Goal: Task Accomplishment & Management: Manage account settings

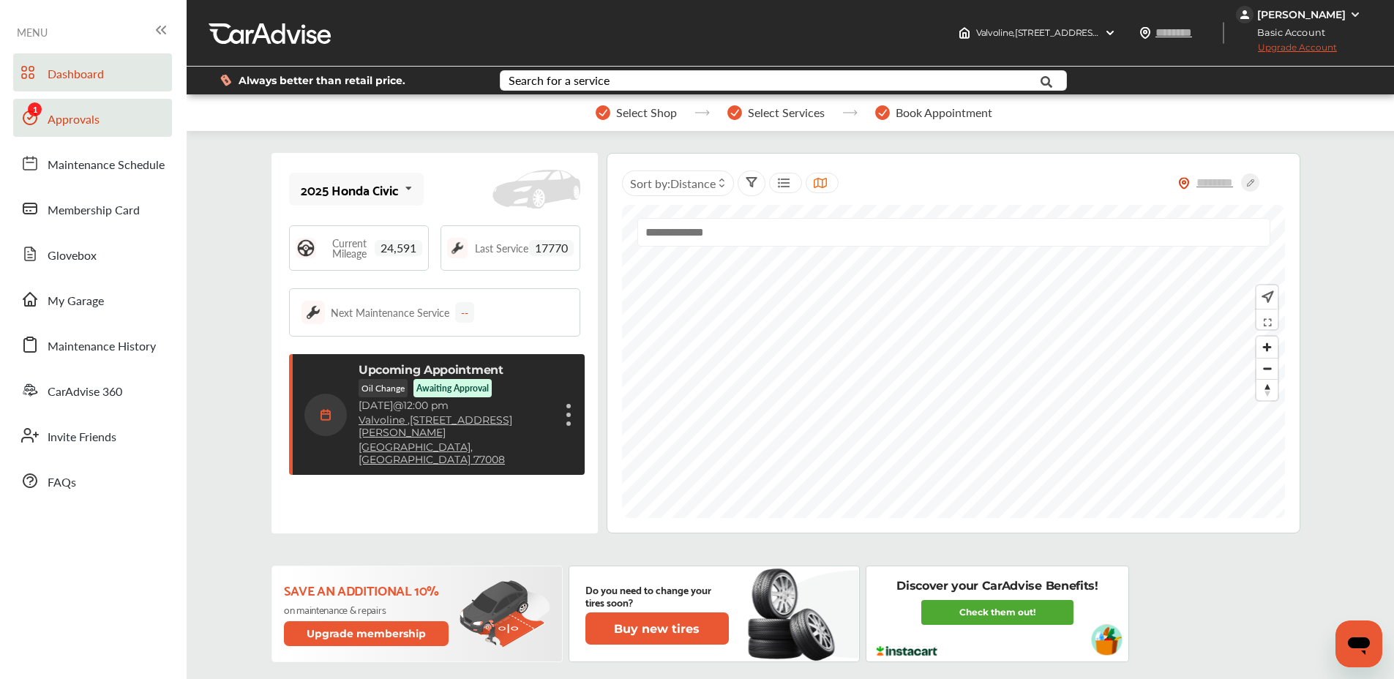
click at [102, 112] on link "Approvals" at bounding box center [92, 118] width 159 height 38
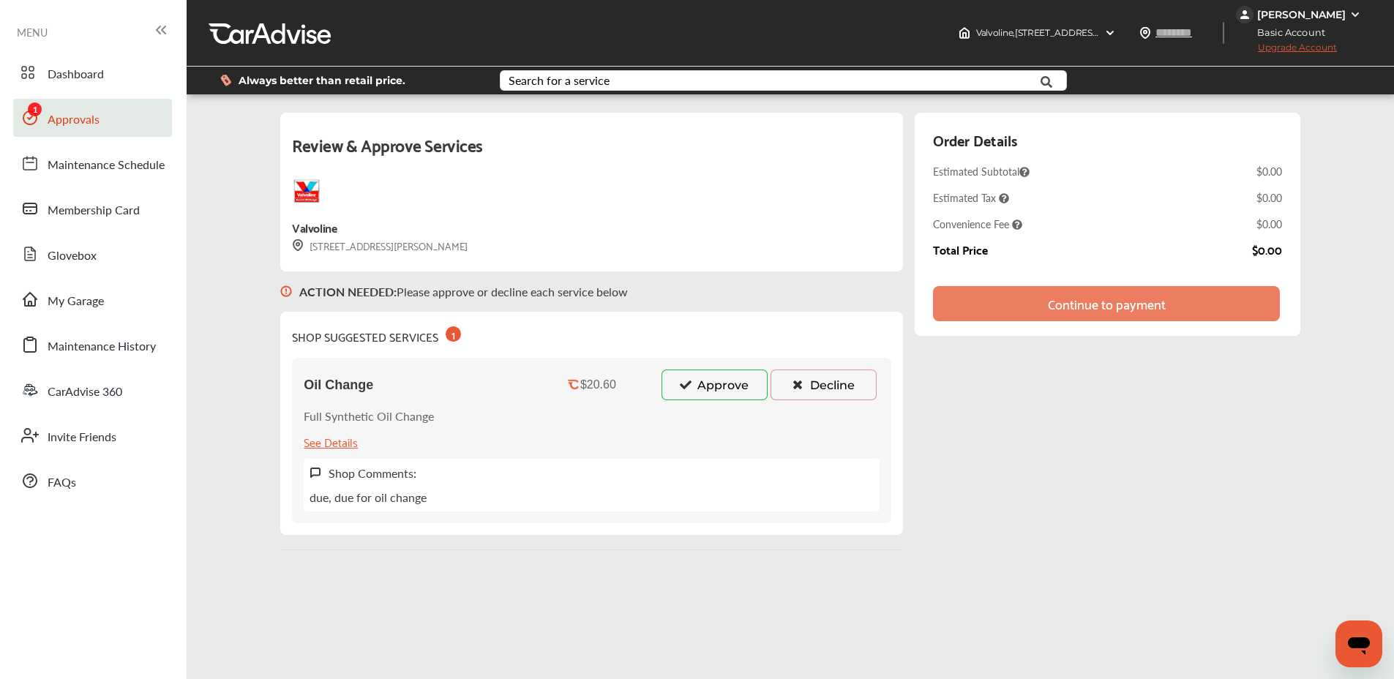
click at [735, 385] on button "Approve" at bounding box center [715, 385] width 106 height 31
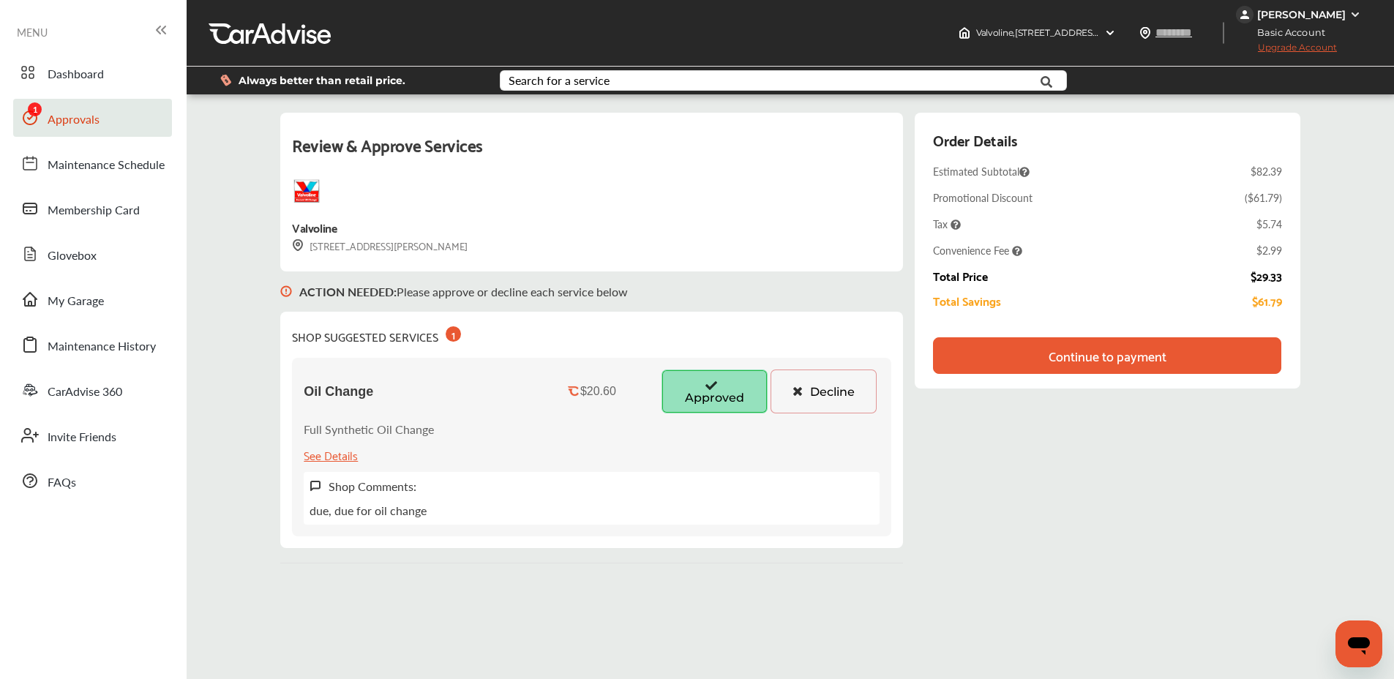
click at [1159, 353] on div "Continue to payment" at bounding box center [1108, 355] width 118 height 15
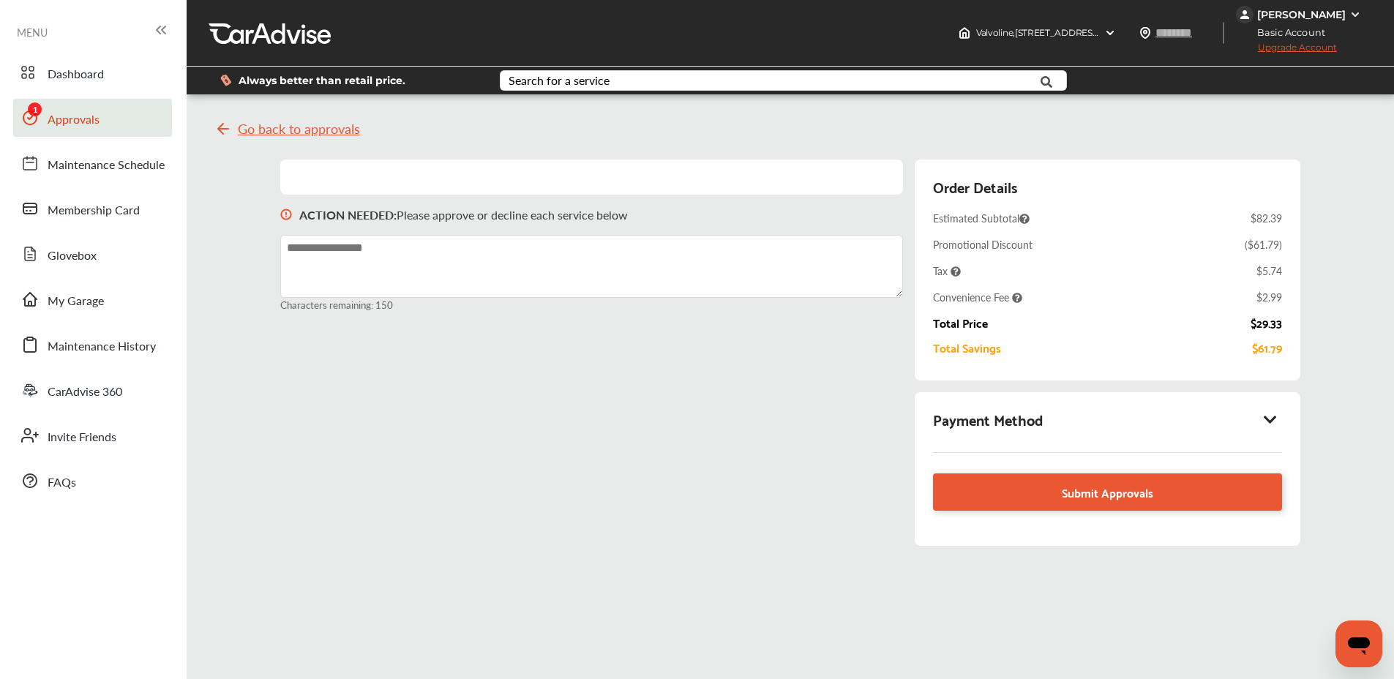
click at [1273, 419] on icon at bounding box center [1271, 419] width 18 height 15
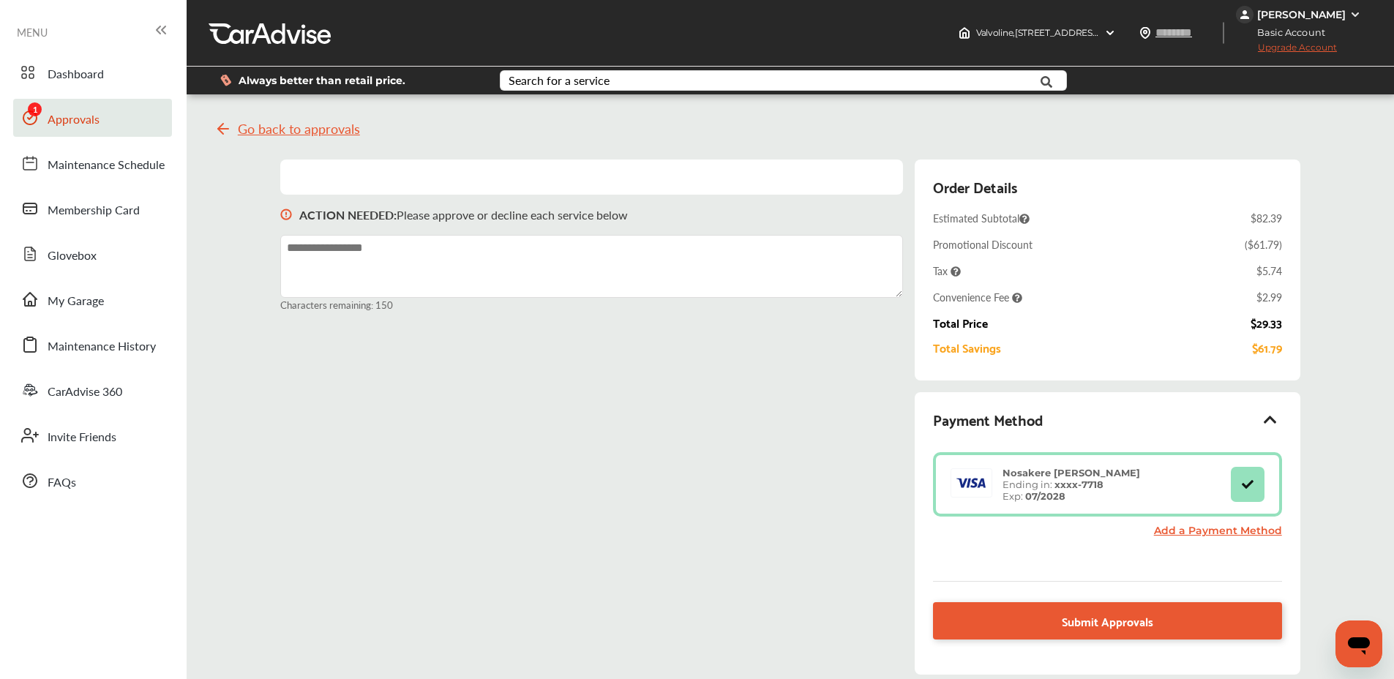
click at [907, 163] on div "ACTION NEEDED : Please approve or decline each service below Characters remaini…" at bounding box center [789, 425] width 1019 height 530
click at [908, 163] on div "ACTION NEEDED : Please approve or decline each service below Characters remaini…" at bounding box center [789, 425] width 1019 height 530
click at [907, 163] on div "ACTION NEEDED : Please approve or decline each service below Characters remaini…" at bounding box center [789, 425] width 1019 height 530
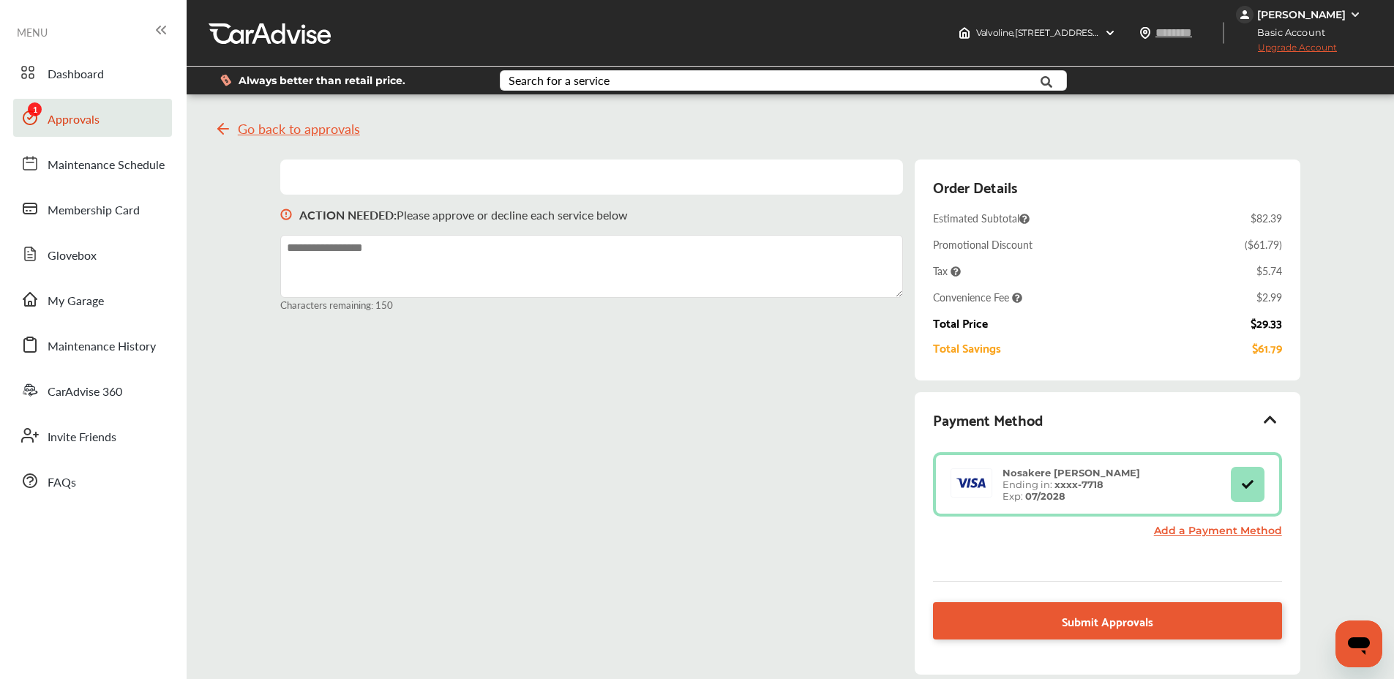
click at [907, 163] on div "ACTION NEEDED : Please approve or decline each service below Characters remaini…" at bounding box center [789, 425] width 1019 height 530
click at [1308, 12] on div "[PERSON_NAME]" at bounding box center [1301, 14] width 89 height 13
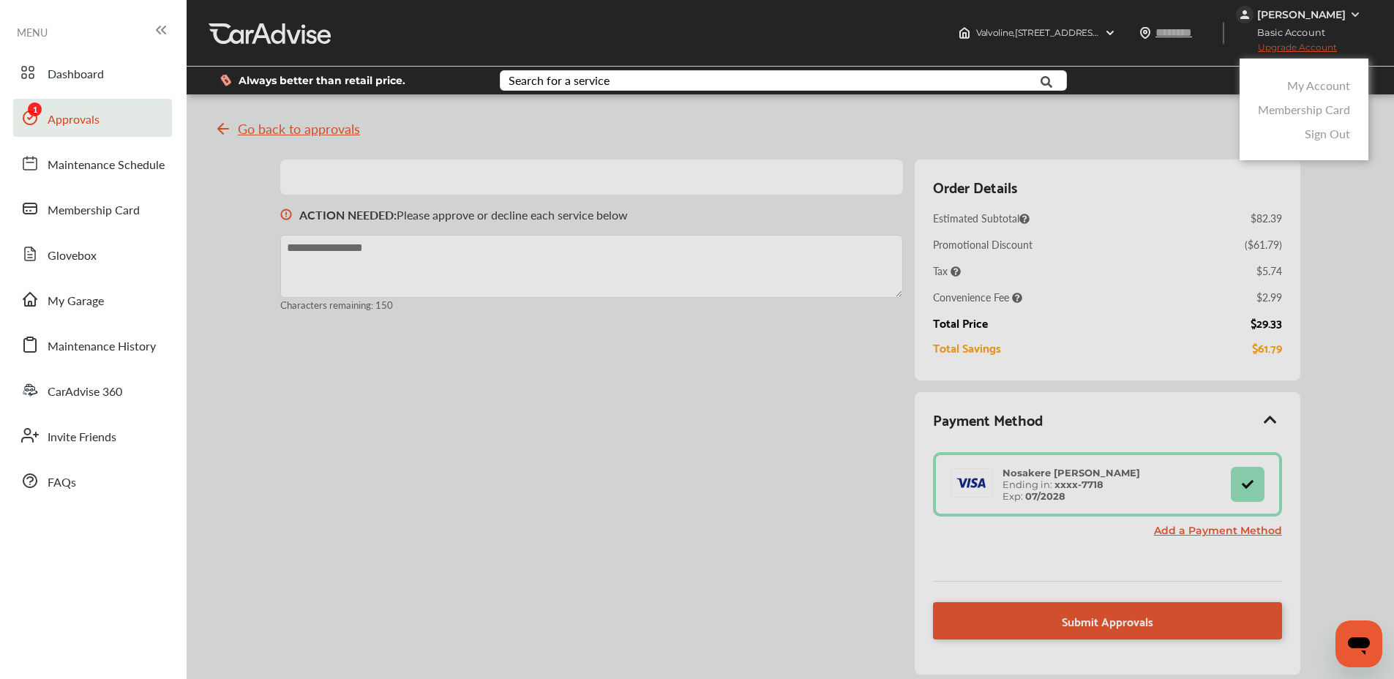
click at [910, 202] on div at bounding box center [697, 376] width 1394 height 752
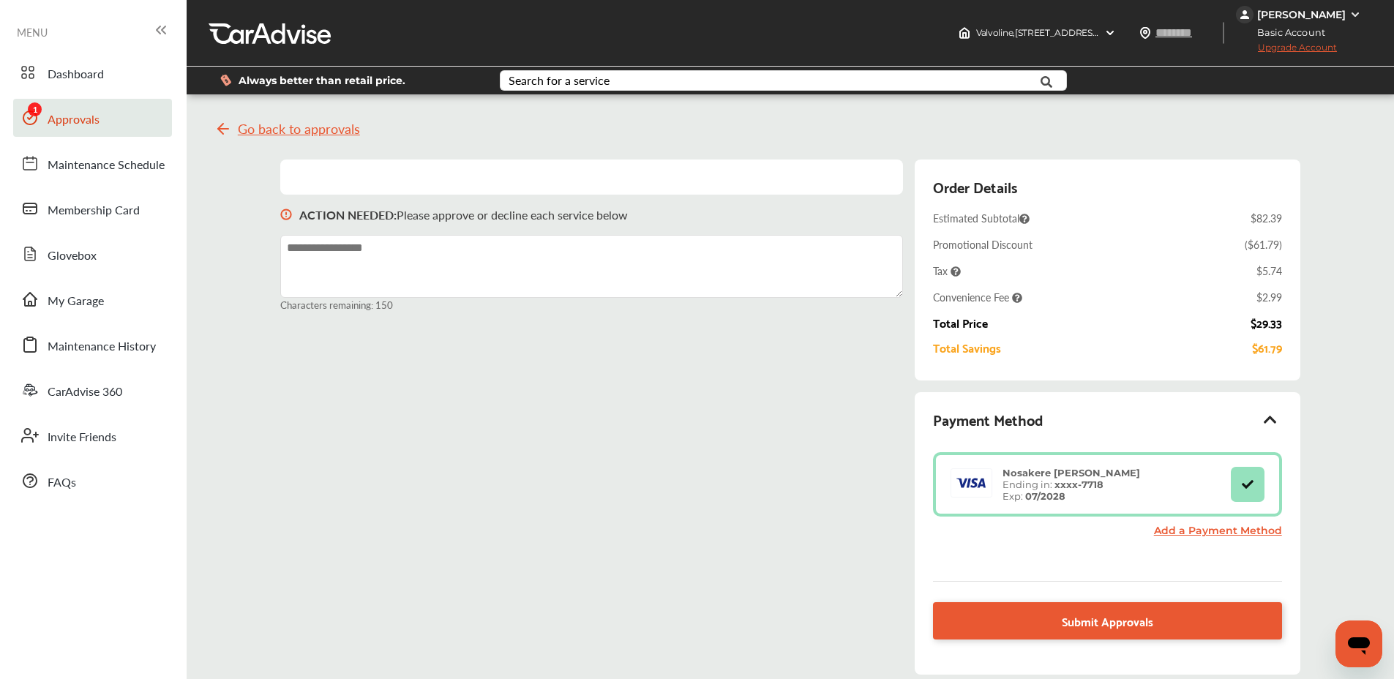
click at [1284, 11] on div "[PERSON_NAME]" at bounding box center [1301, 14] width 89 height 13
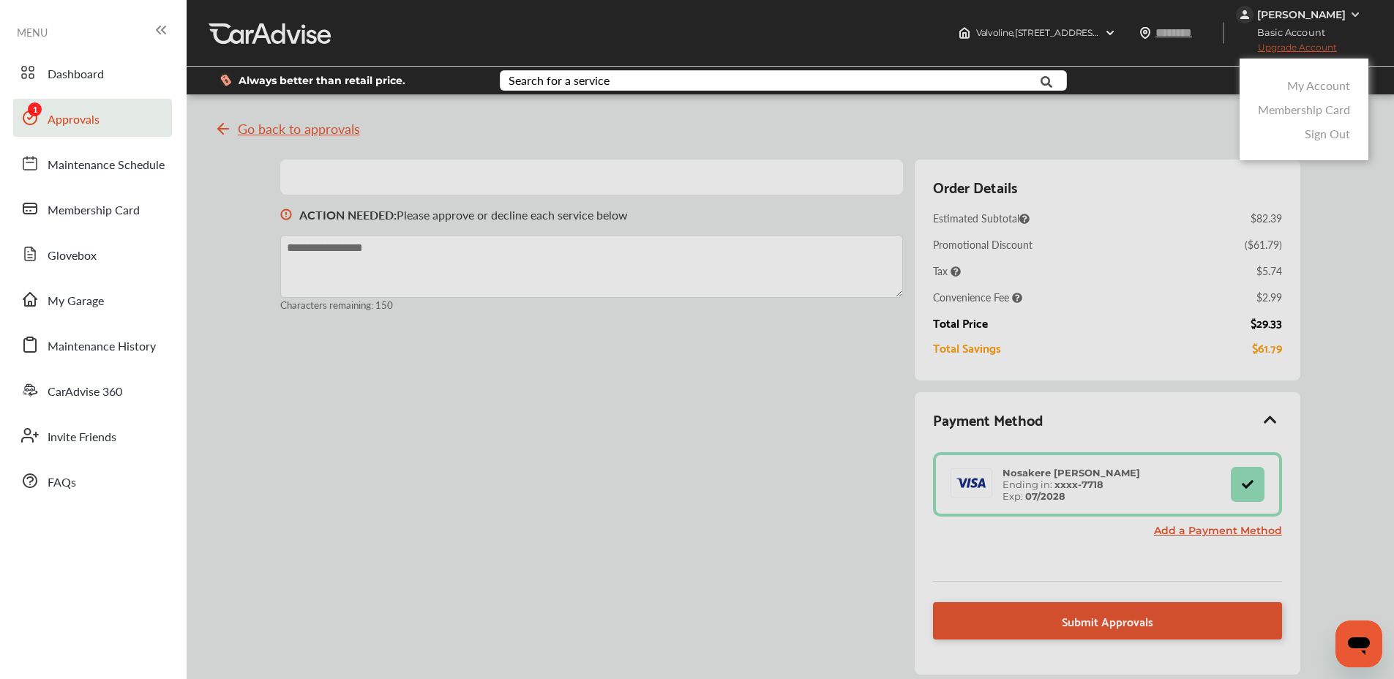
click at [1303, 85] on link "My Account" at bounding box center [1318, 85] width 63 height 17
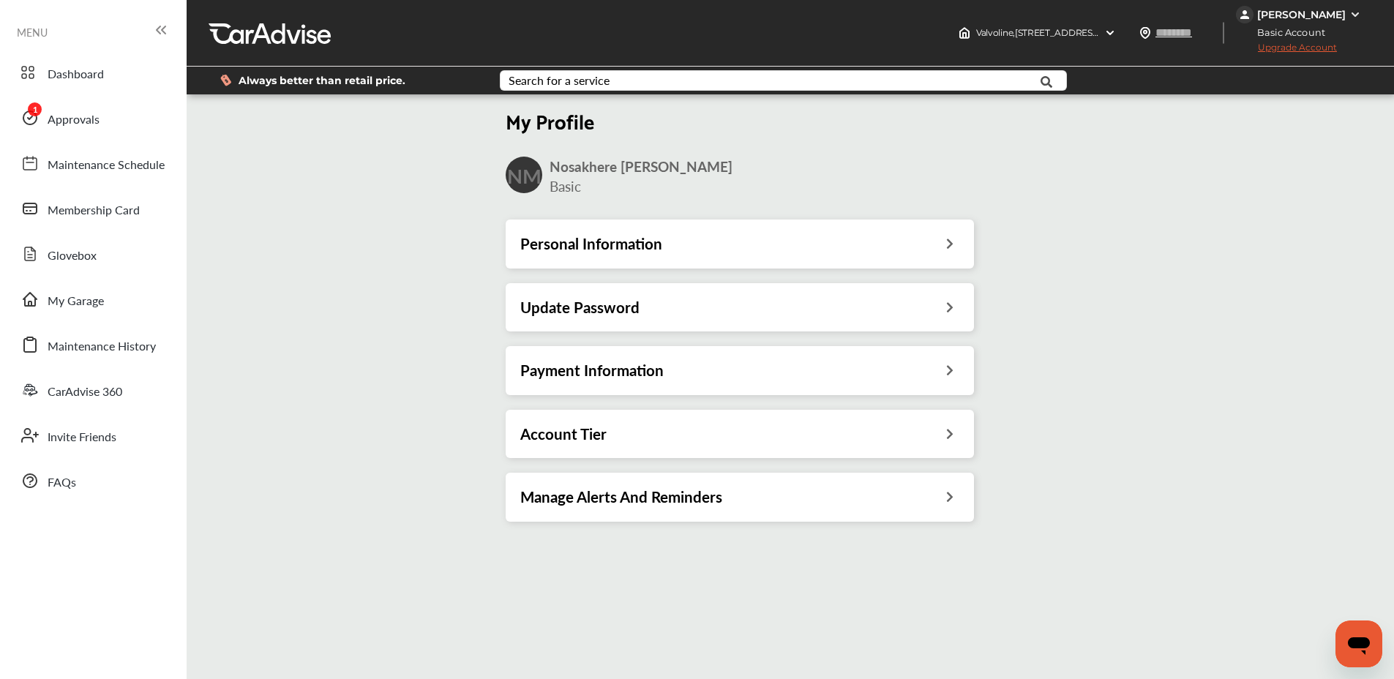
click at [657, 361] on h3 "Payment Information" at bounding box center [591, 370] width 143 height 19
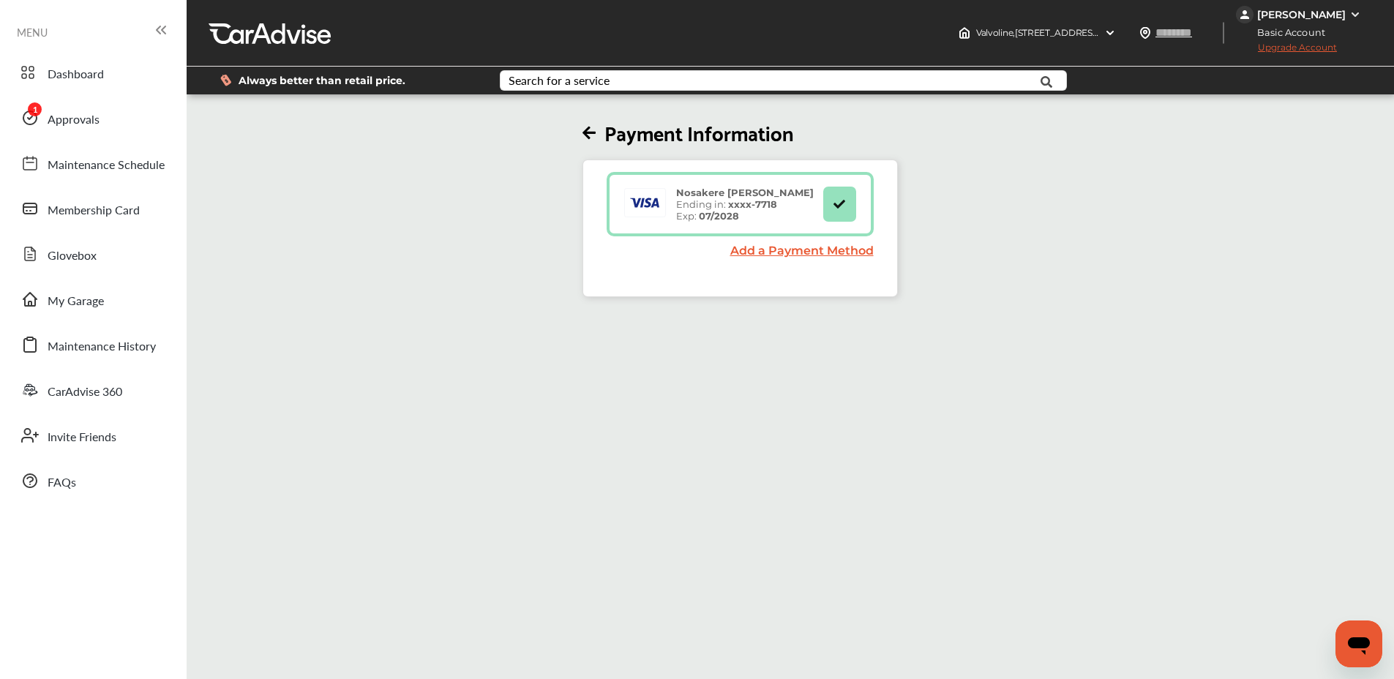
click at [761, 250] on link "Add a Payment Method" at bounding box center [801, 251] width 143 height 14
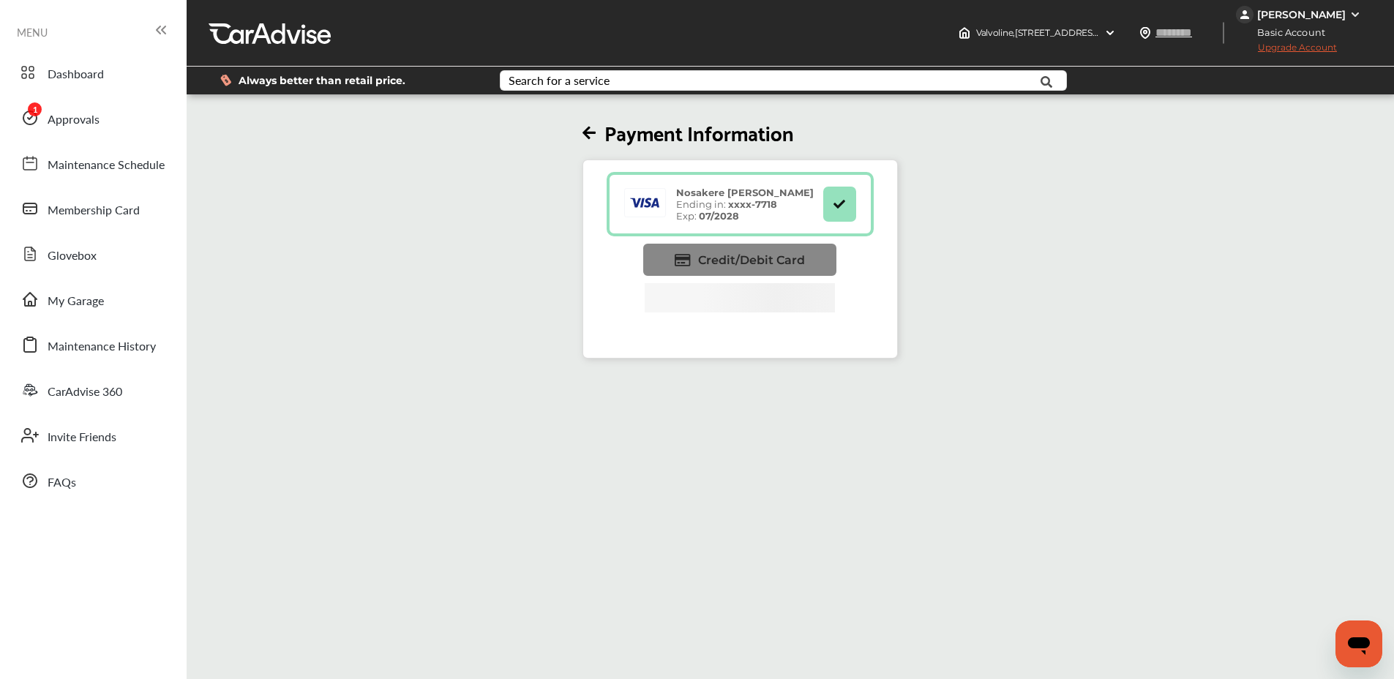
click at [721, 271] on link "Credit/Debit Card" at bounding box center [739, 260] width 193 height 32
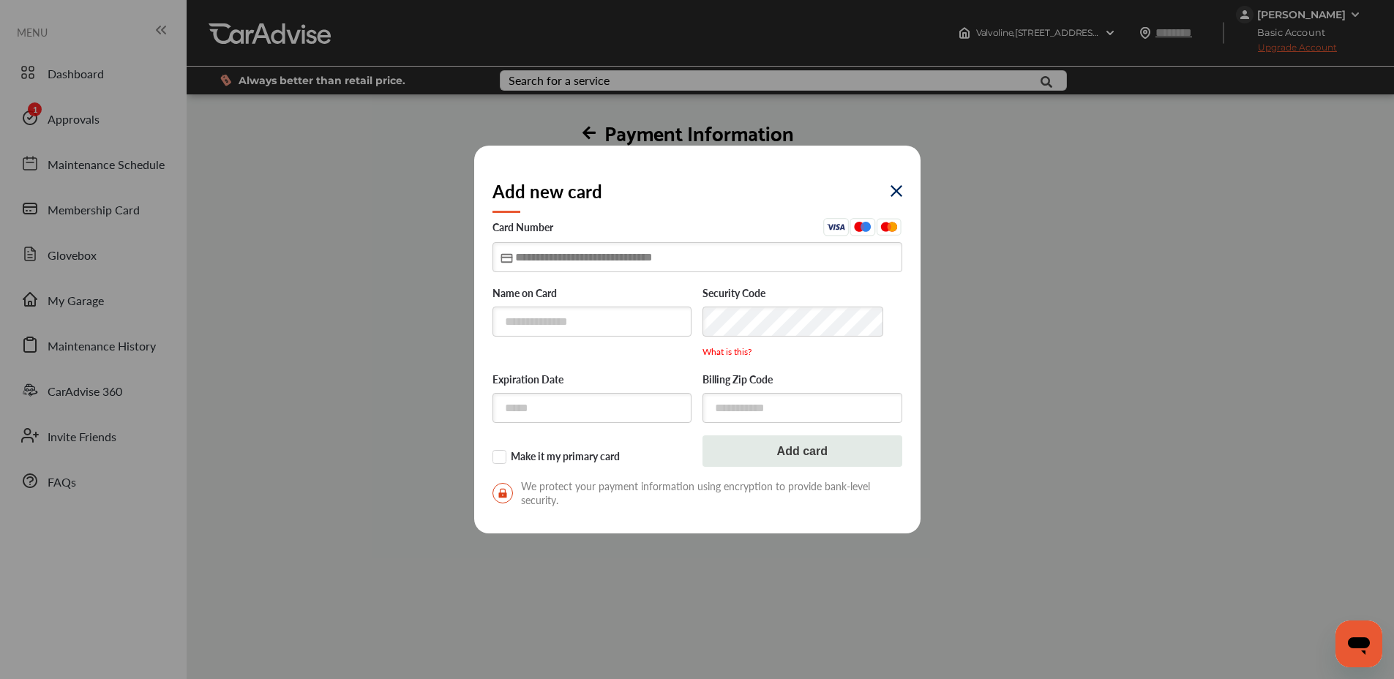
click at [555, 248] on input "text" at bounding box center [697, 257] width 410 height 30
click at [562, 255] on input "text" at bounding box center [697, 257] width 410 height 30
type input "**********"
click at [585, 422] on input "text" at bounding box center [592, 408] width 200 height 30
type input "*****"
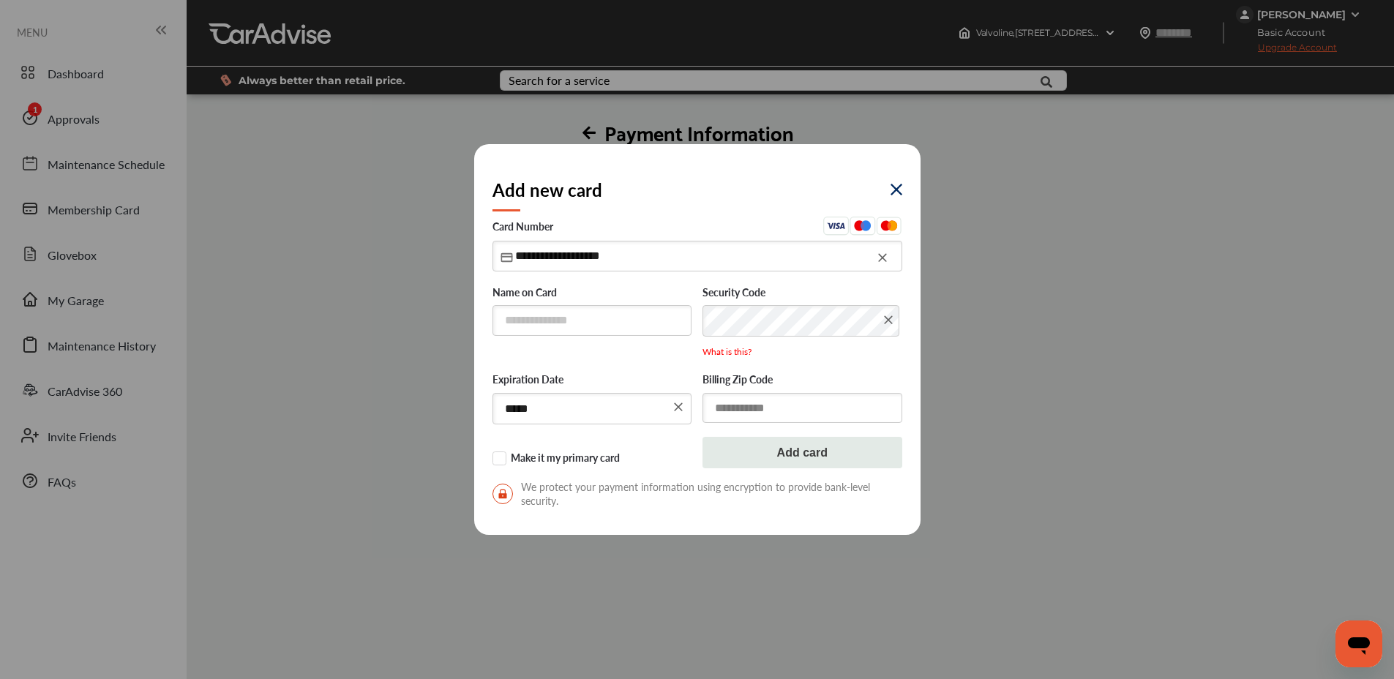
click at [752, 401] on input "text" at bounding box center [803, 408] width 200 height 30
type input "*****"
click at [566, 320] on input "text" at bounding box center [592, 320] width 200 height 30
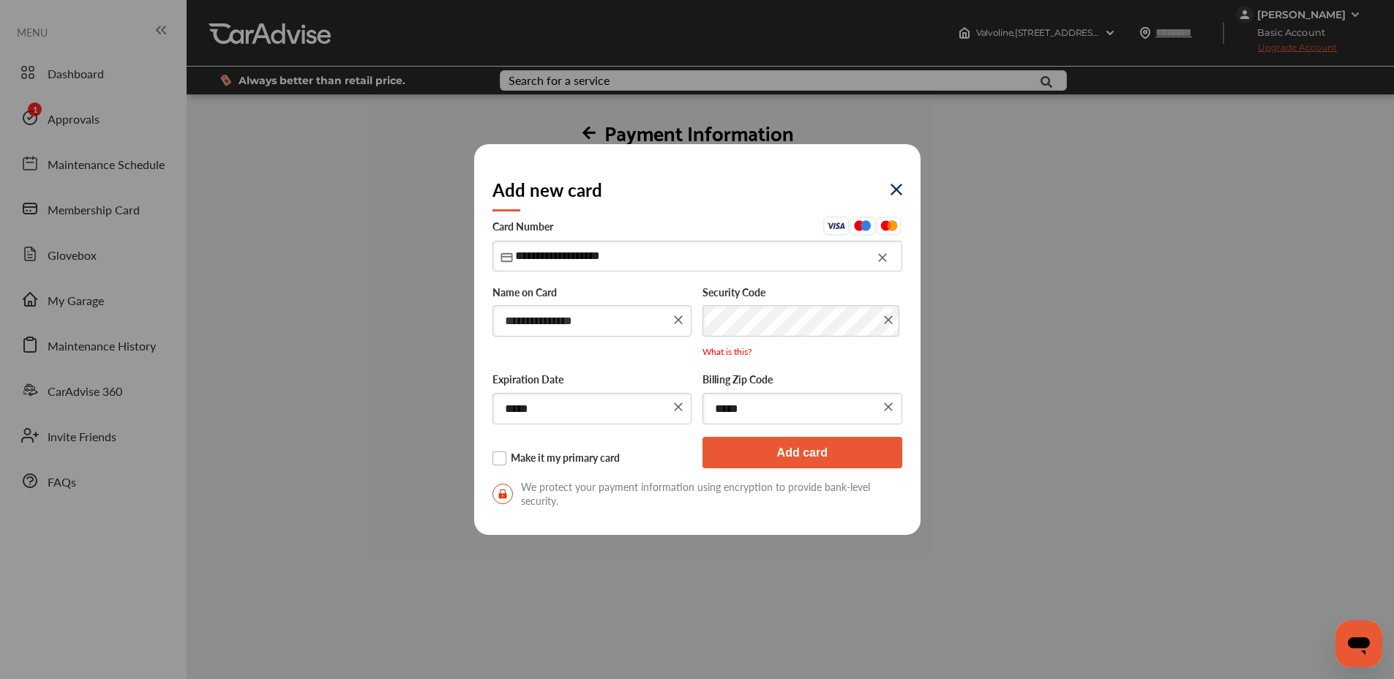
type input "**********"
click at [506, 458] on label "Make it my primary card" at bounding box center [592, 459] width 200 height 15
click at [784, 440] on button "Add card" at bounding box center [803, 452] width 200 height 31
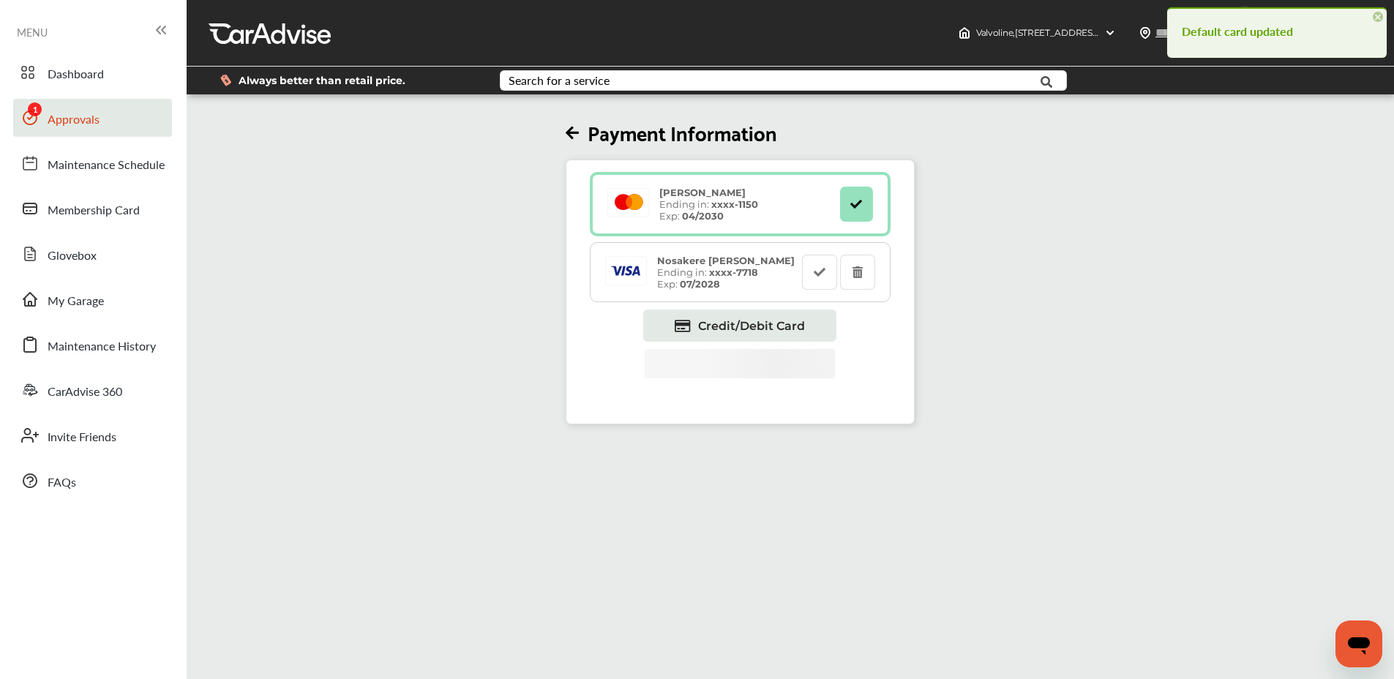
click at [75, 83] on span "Dashboard" at bounding box center [76, 74] width 56 height 19
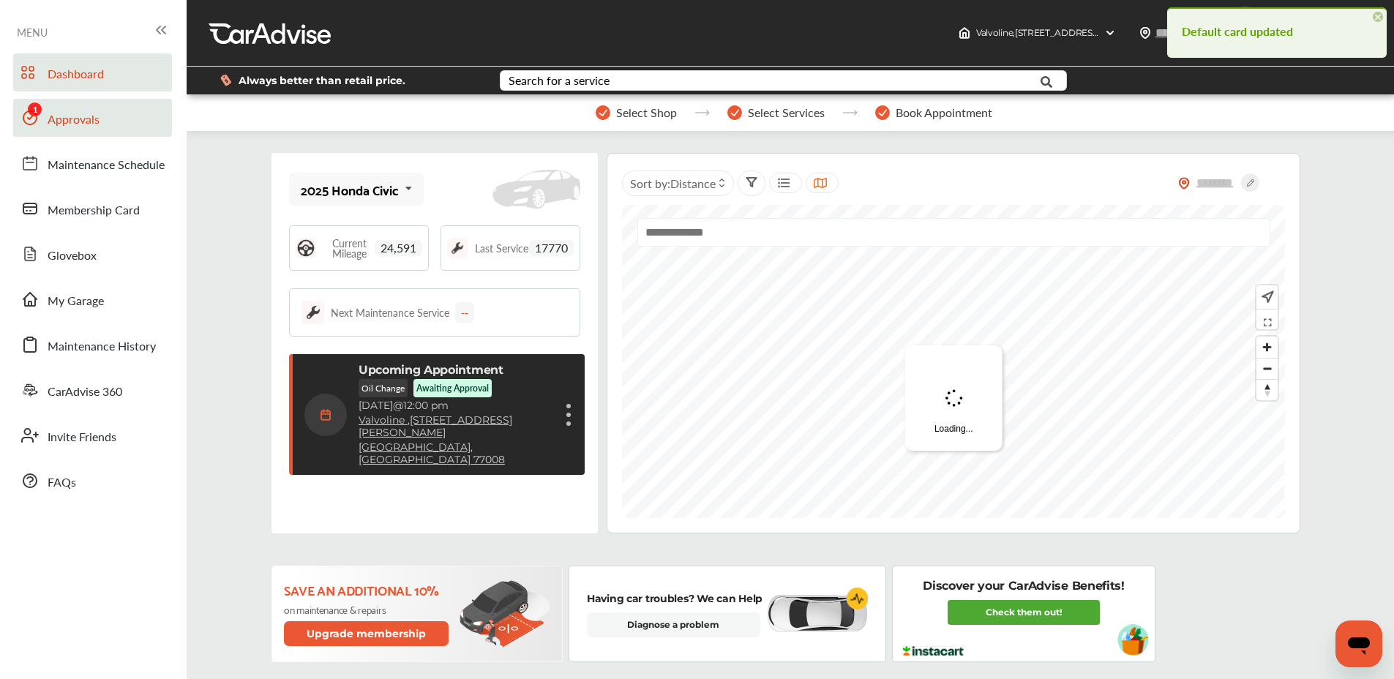
click at [101, 120] on link "Approvals" at bounding box center [92, 118] width 159 height 38
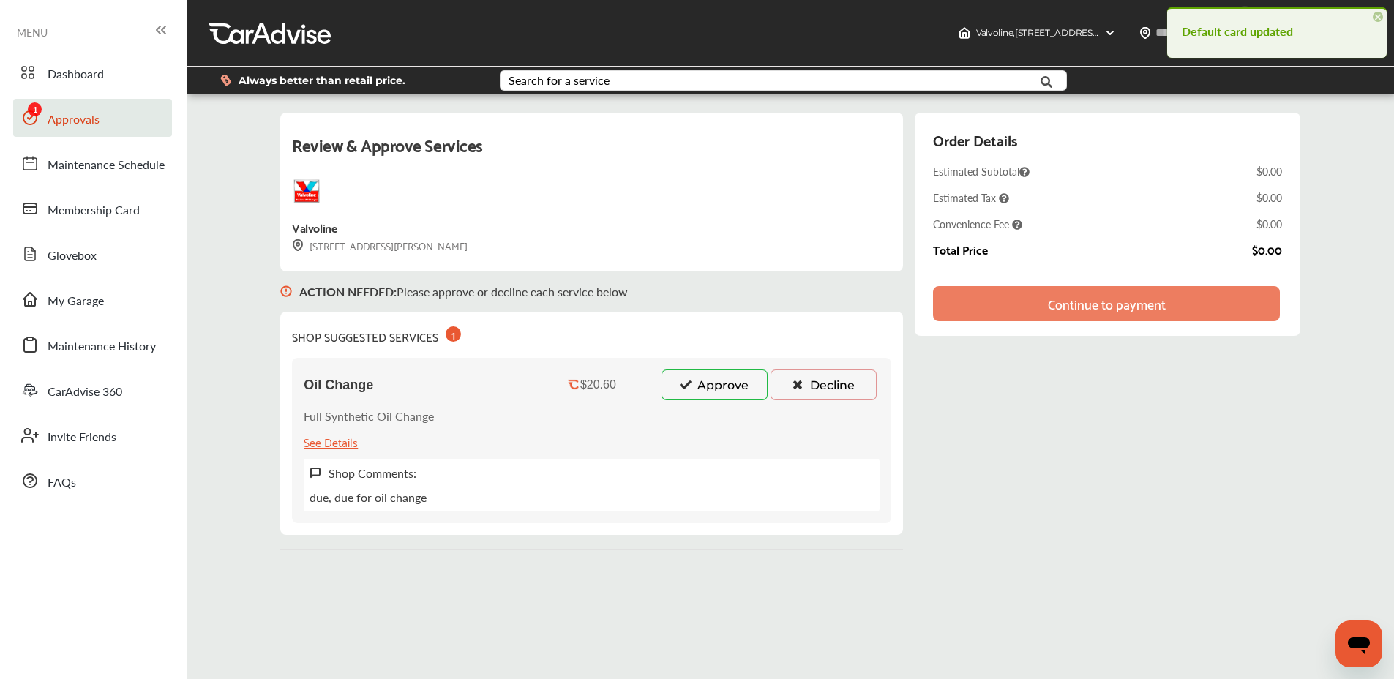
click at [708, 389] on button "Approve" at bounding box center [715, 385] width 106 height 31
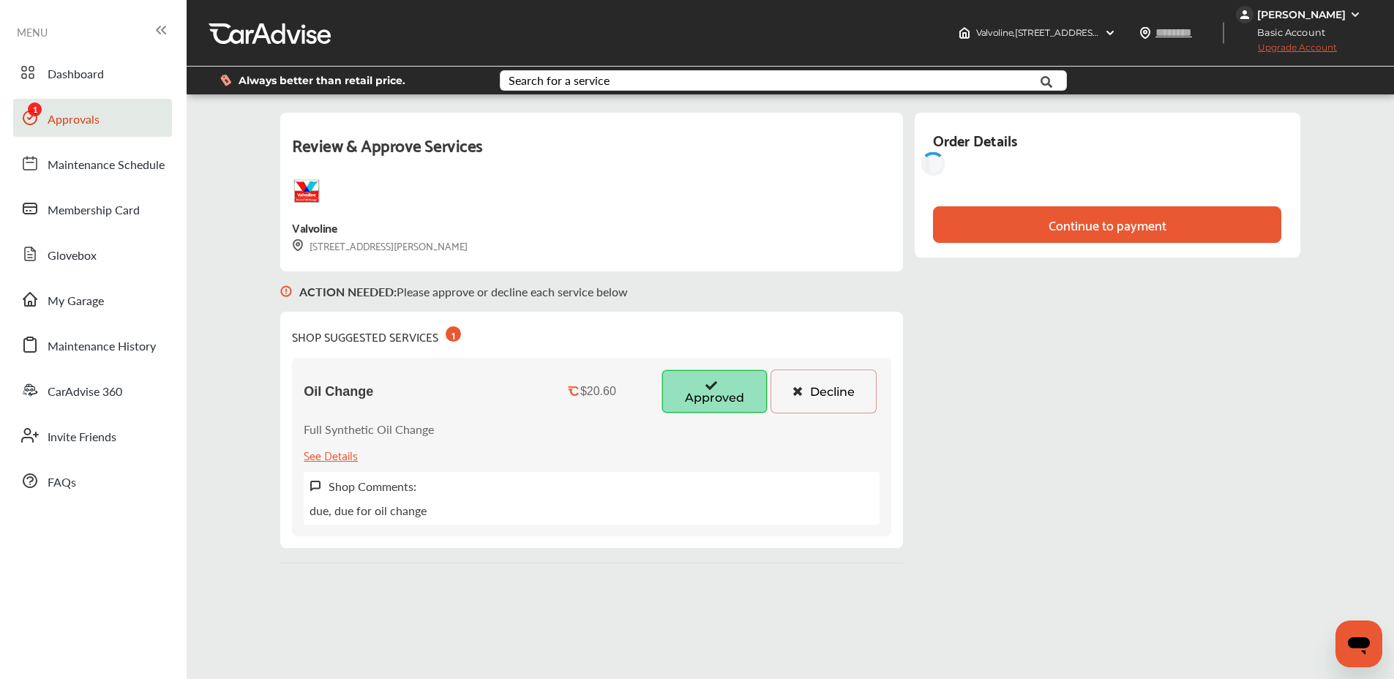
click at [1144, 354] on div "Review & Approve Services [GEOGRAPHIC_DATA] [STREET_ADDRESS][PERSON_NAME] ACTIO…" at bounding box center [789, 338] width 1019 height 451
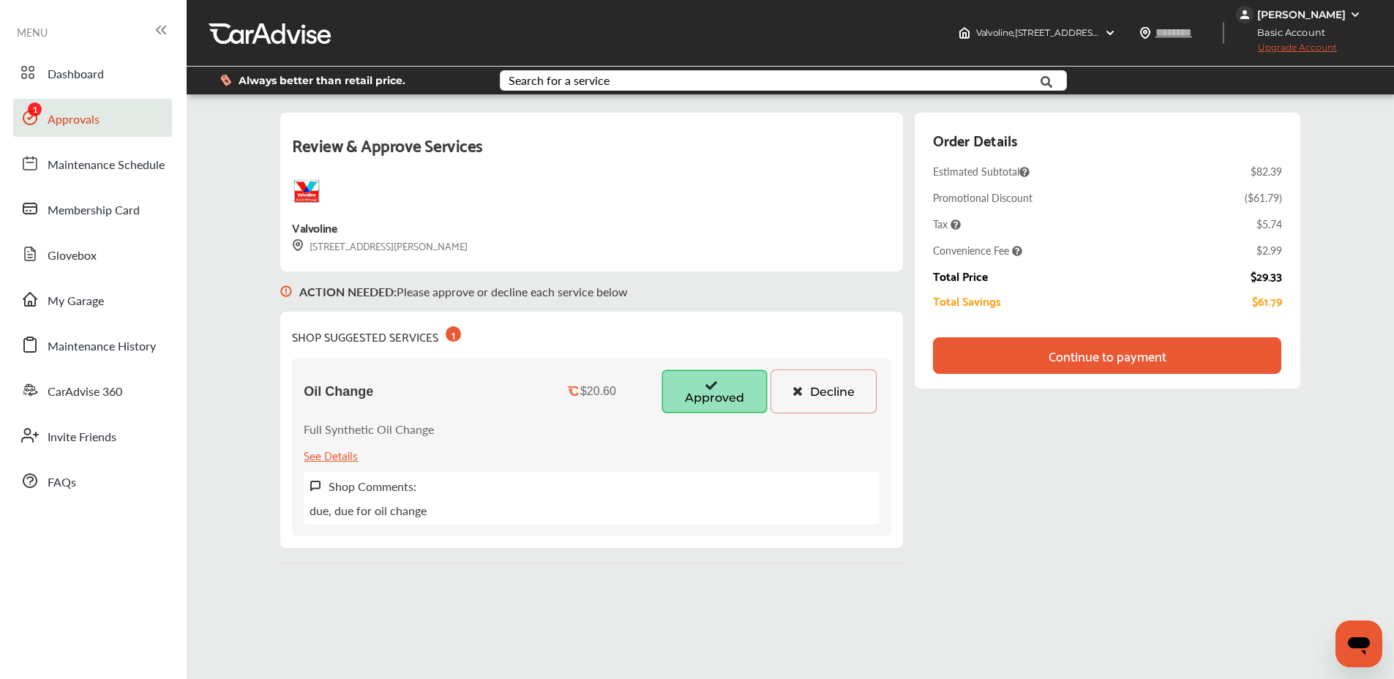
click at [1238, 361] on div "Continue to payment" at bounding box center [1107, 355] width 348 height 37
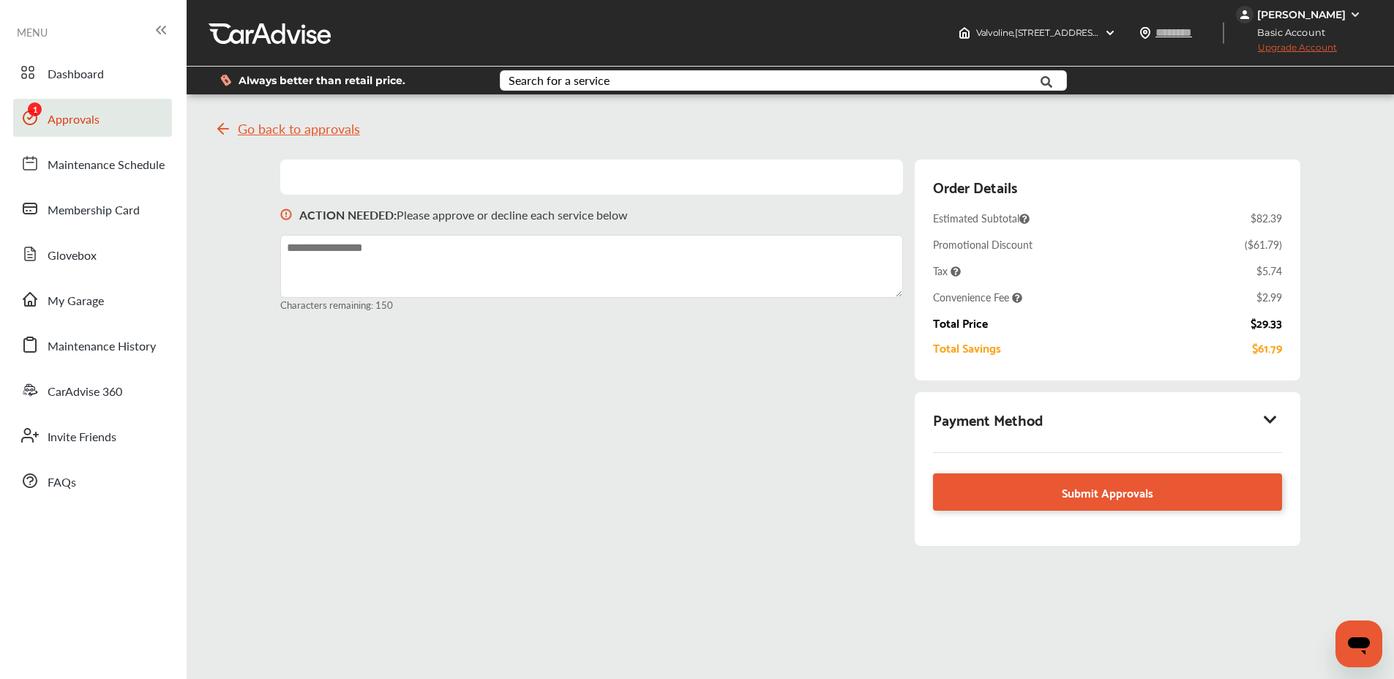
click at [1274, 415] on icon at bounding box center [1271, 419] width 18 height 15
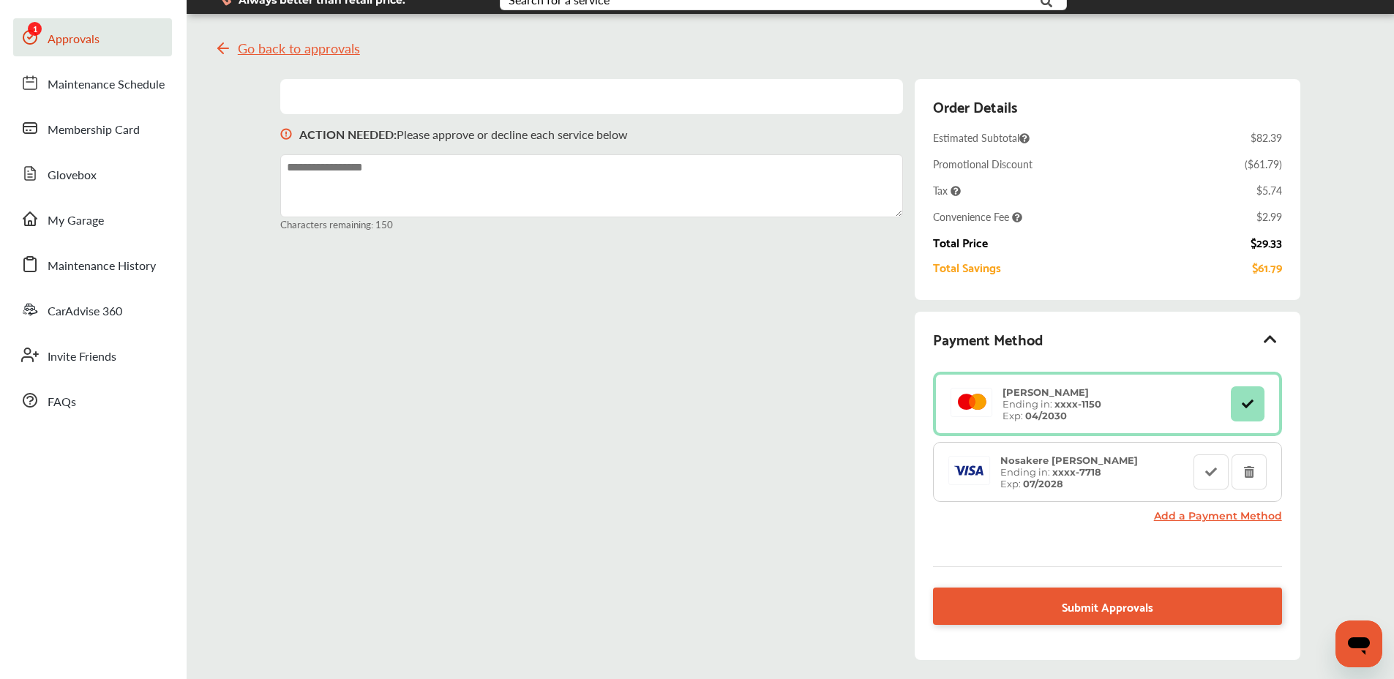
scroll to position [203, 0]
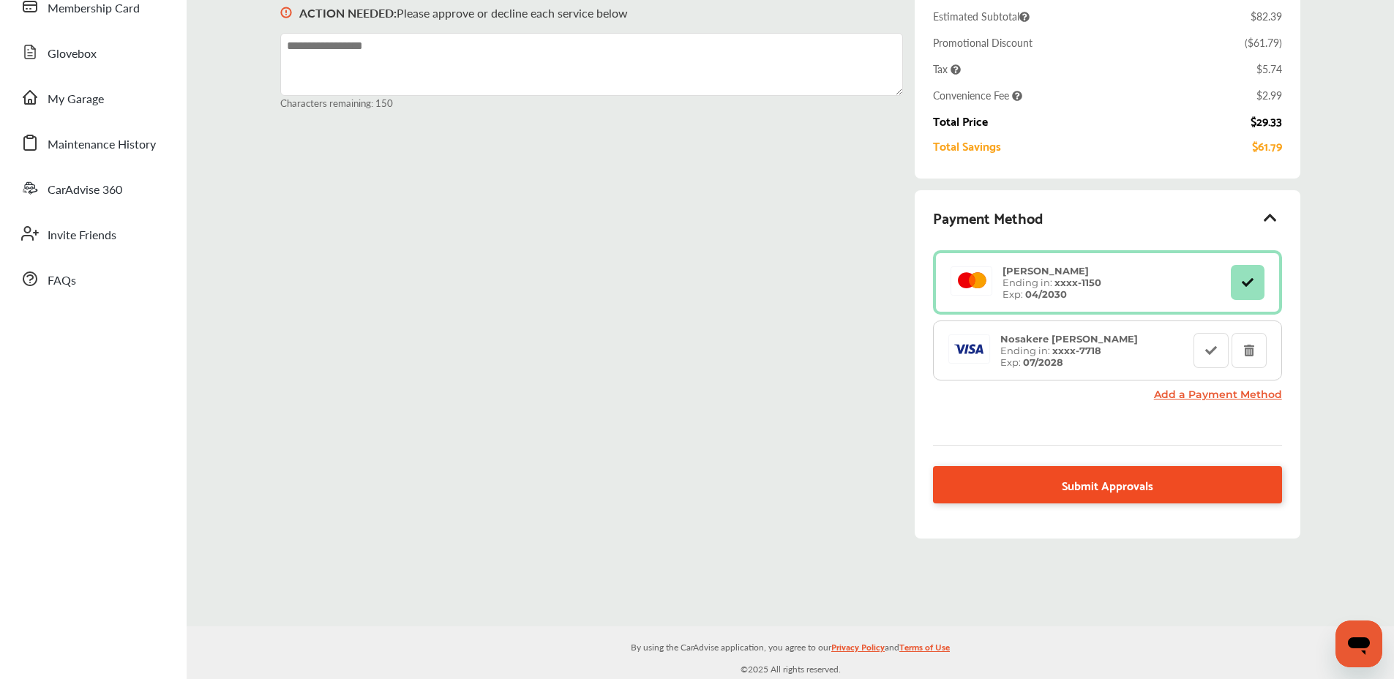
click at [1074, 483] on span "Submit Approvals" at bounding box center [1107, 485] width 91 height 20
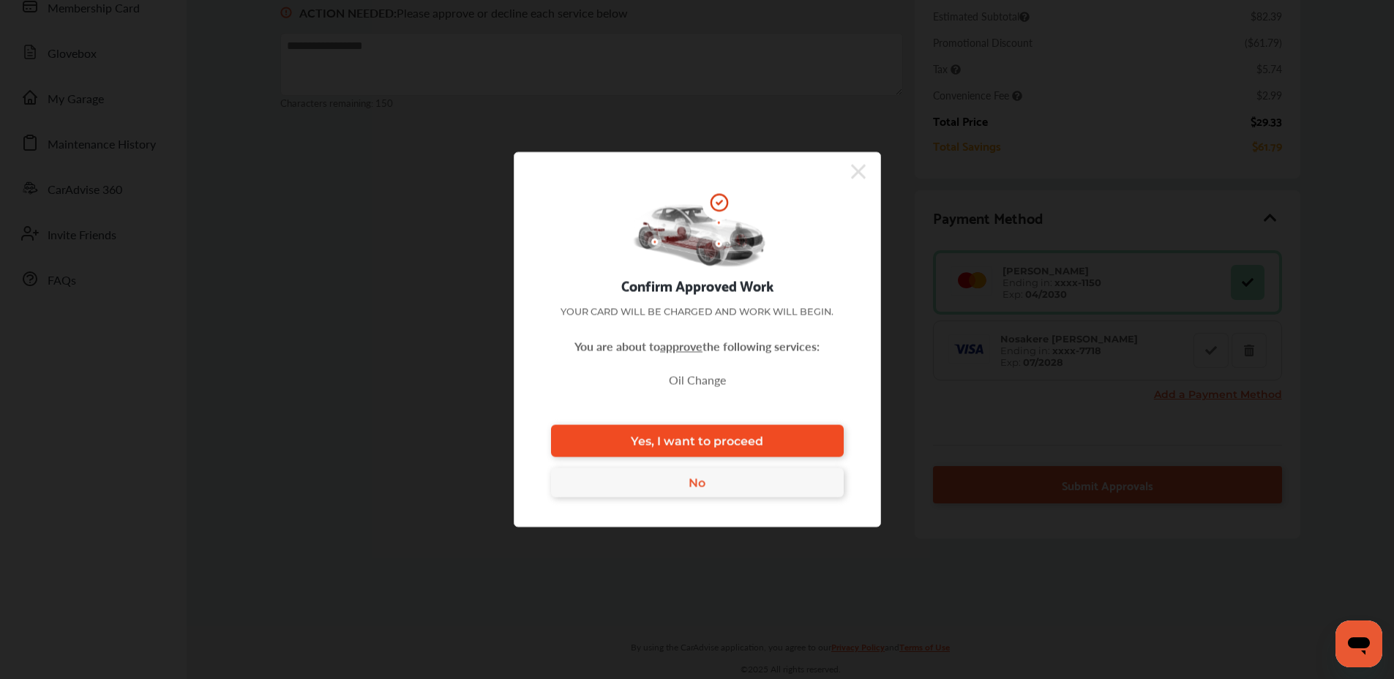
click at [707, 441] on span "Yes, I want to proceed" at bounding box center [697, 441] width 132 height 14
